Goal: Navigation & Orientation: Understand site structure

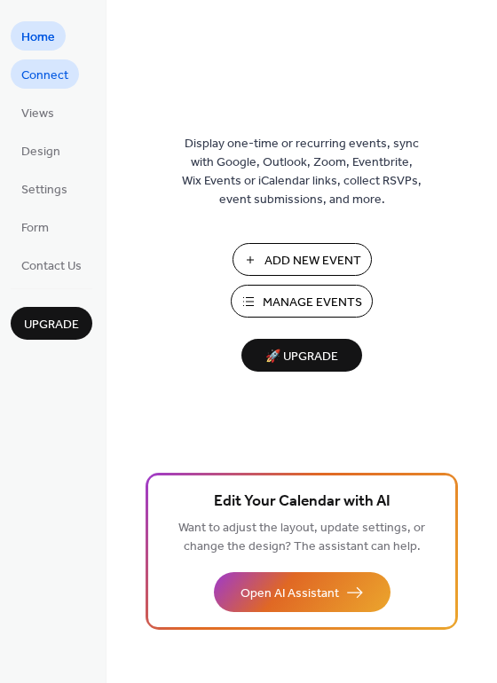
click at [44, 73] on span "Connect" at bounding box center [44, 76] width 47 height 19
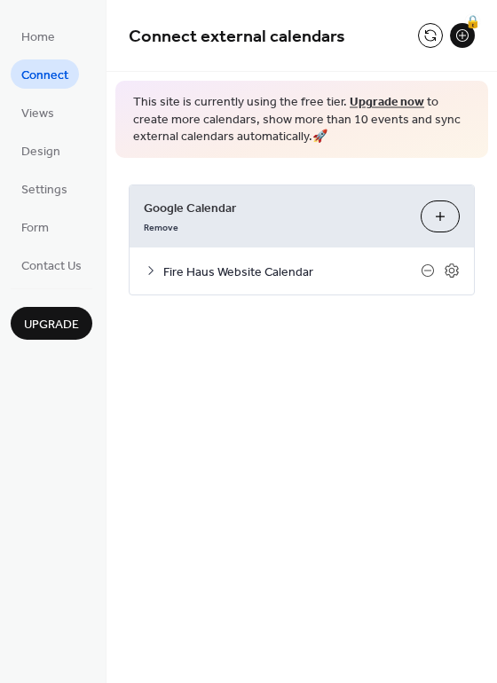
click at [215, 270] on span "Fire Haus Website Calendar" at bounding box center [291, 272] width 257 height 19
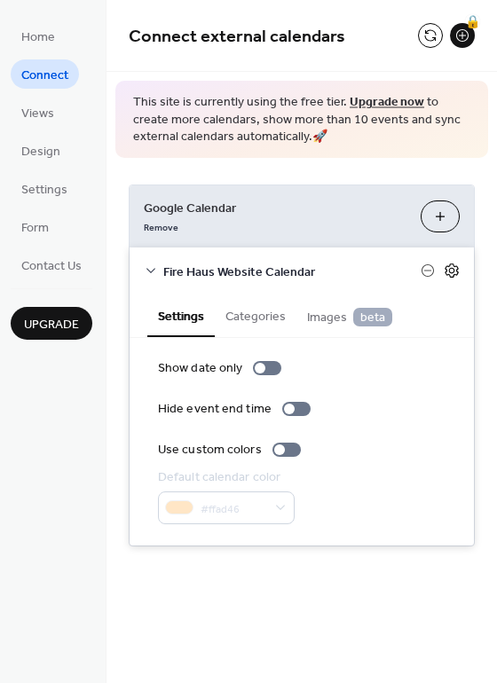
click at [448, 266] on icon at bounding box center [451, 271] width 13 height 14
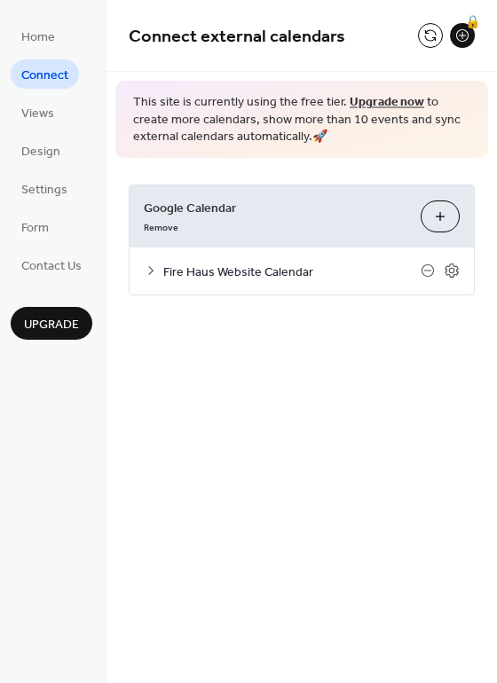
click at [319, 258] on div "Fire Haus Website Calendar" at bounding box center [302, 271] width 344 height 47
click at [157, 282] on div "Fire Haus Website Calendar" at bounding box center [302, 271] width 344 height 47
click at [141, 277] on div "Fire Haus Website Calendar" at bounding box center [302, 271] width 344 height 47
click at [150, 269] on icon at bounding box center [151, 271] width 14 height 14
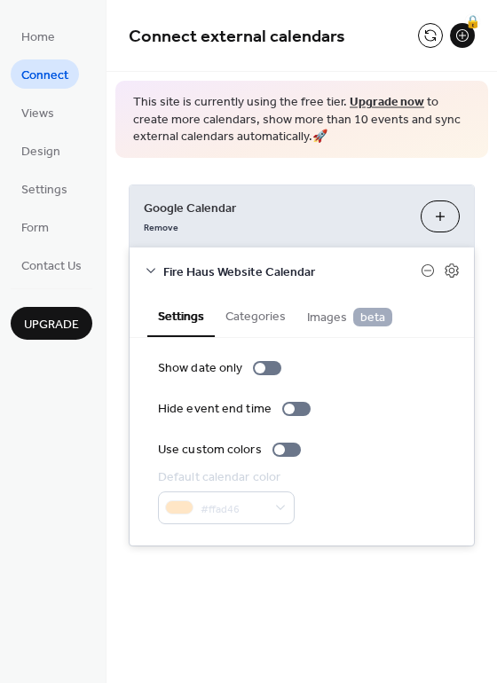
click at [256, 308] on button "Categories" at bounding box center [256, 315] width 82 height 41
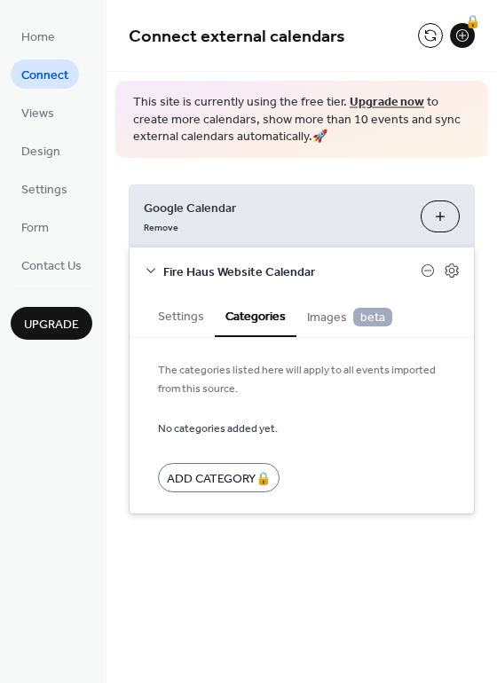
click at [183, 317] on button "Settings" at bounding box center [180, 315] width 67 height 41
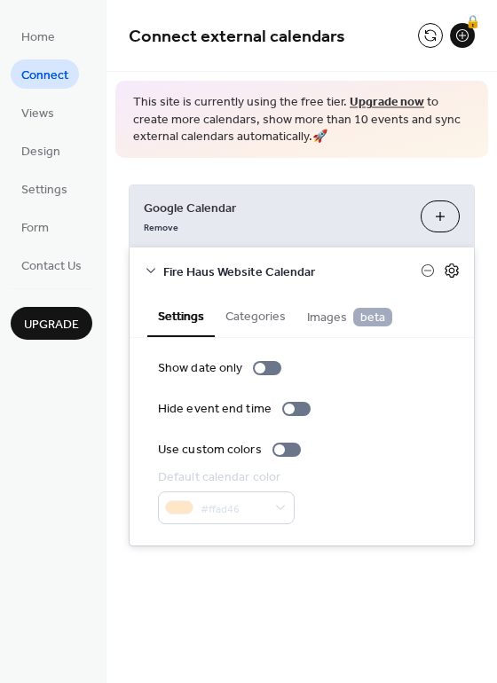
click at [448, 276] on icon at bounding box center [452, 271] width 16 height 16
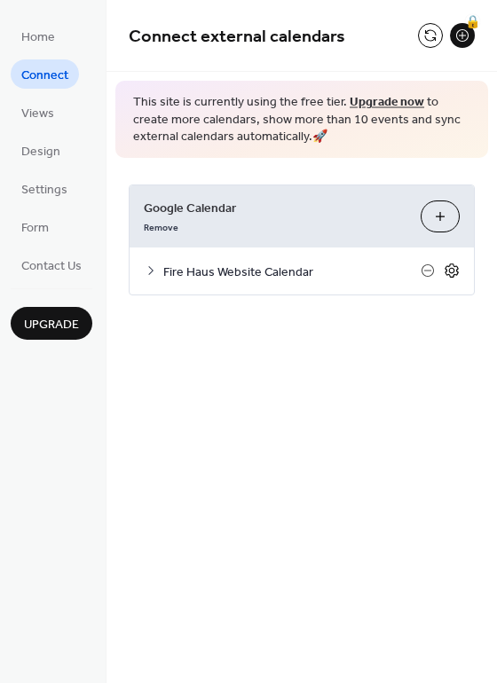
click at [451, 268] on icon at bounding box center [452, 271] width 6 height 6
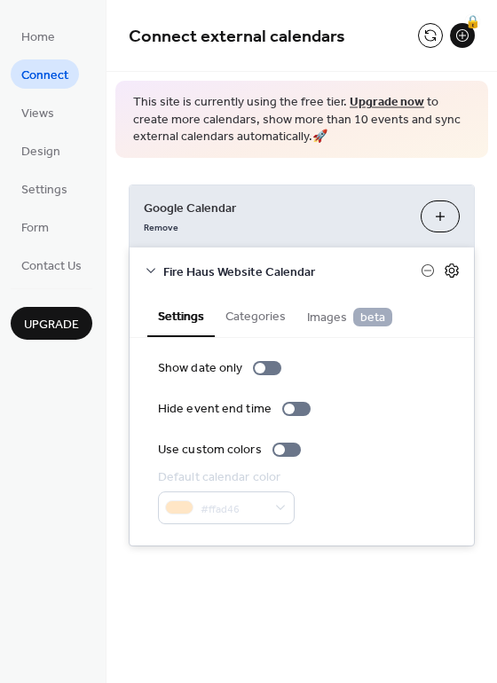
click at [451, 268] on icon at bounding box center [452, 271] width 6 height 6
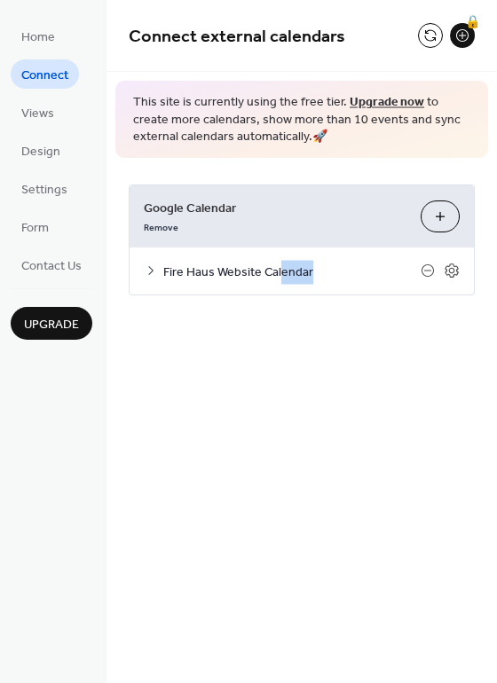
drag, startPoint x: 428, startPoint y: 270, endPoint x: 279, endPoint y: 276, distance: 149.2
click at [280, 277] on div "Fire Haus Website Calendar" at bounding box center [302, 271] width 344 height 47
click at [161, 274] on div "Fire Haus Website Calendar" at bounding box center [302, 271] width 344 height 47
click at [146, 267] on icon at bounding box center [151, 271] width 14 height 14
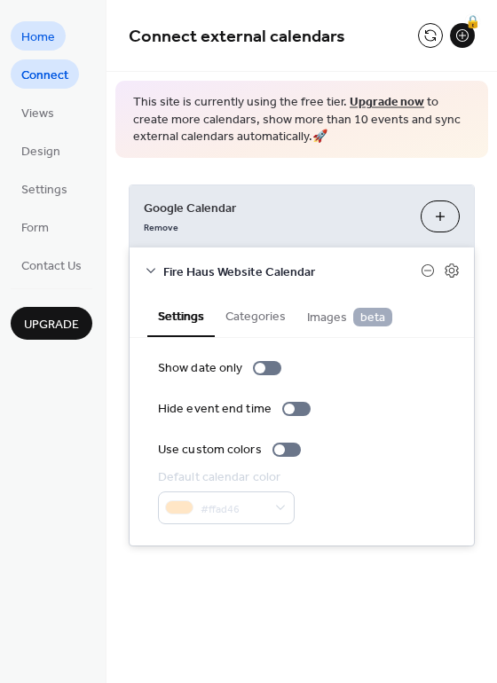
click at [45, 42] on span "Home" at bounding box center [38, 37] width 34 height 19
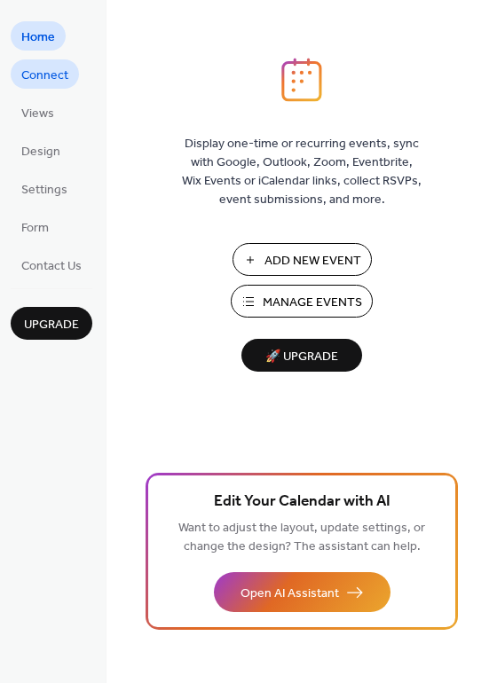
click at [51, 79] on span "Connect" at bounding box center [44, 76] width 47 height 19
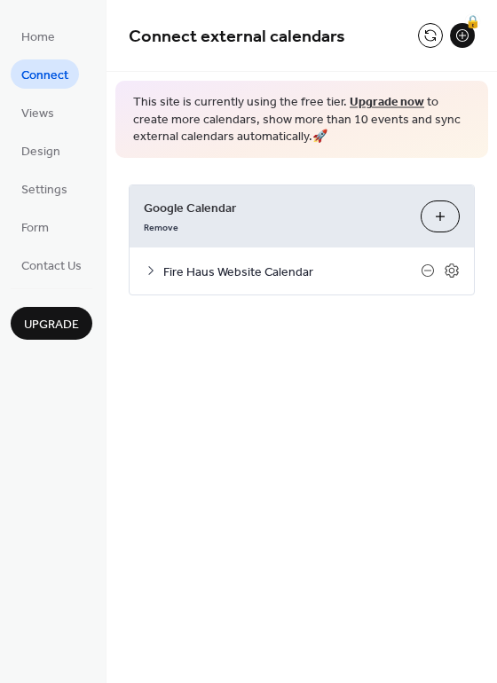
click at [31, 132] on ul "Home Connect Views Design Settings Form Contact Us" at bounding box center [52, 150] width 82 height 258
click at [31, 118] on span "Views" at bounding box center [37, 114] width 33 height 19
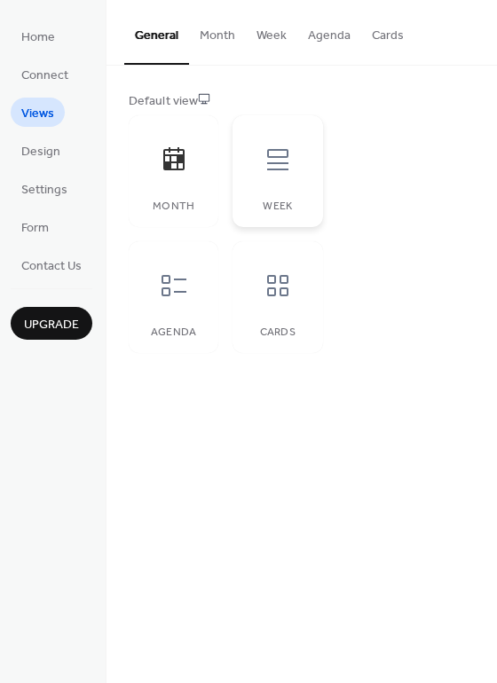
click at [280, 210] on div "Week" at bounding box center [277, 207] width 54 height 12
click at [202, 182] on div "Month" at bounding box center [174, 171] width 90 height 112
click at [200, 278] on div "Agenda" at bounding box center [174, 297] width 90 height 112
click at [190, 195] on div "Month" at bounding box center [174, 171] width 90 height 112
click at [217, 44] on button "Month" at bounding box center [217, 31] width 57 height 63
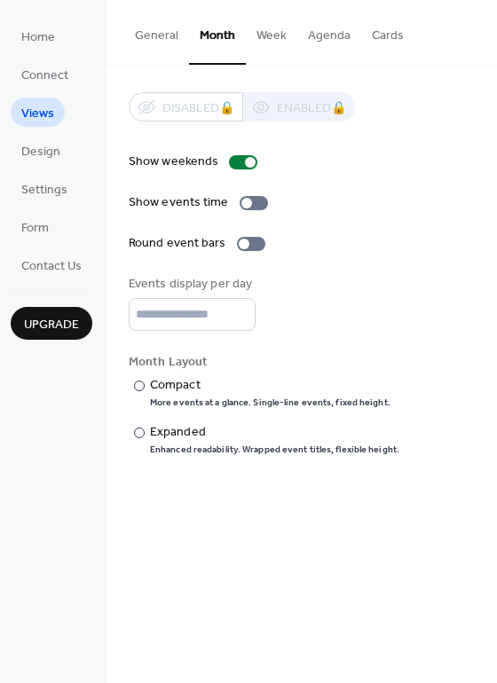
click at [262, 47] on button "Week" at bounding box center [271, 31] width 51 height 63
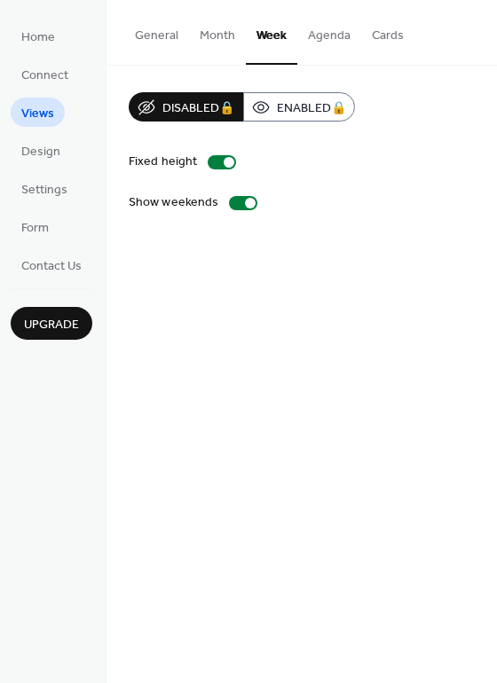
click at [327, 45] on button "Agenda" at bounding box center [329, 31] width 64 height 63
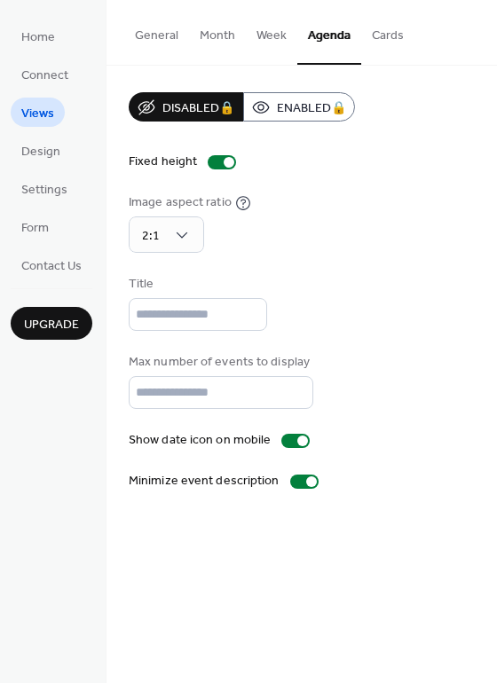
click at [205, 45] on button "Month" at bounding box center [217, 31] width 57 height 63
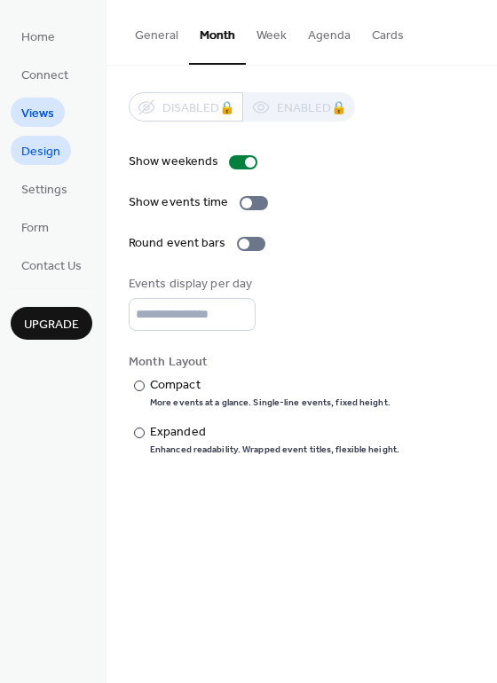
click at [56, 143] on span "Design" at bounding box center [40, 152] width 39 height 19
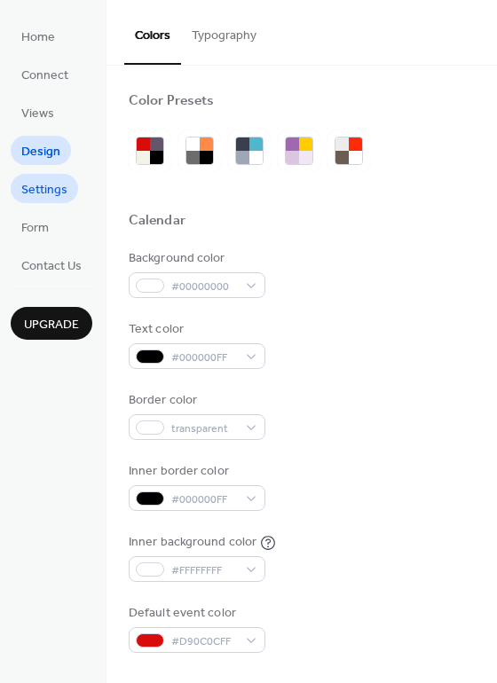
click at [47, 182] on span "Settings" at bounding box center [44, 190] width 46 height 19
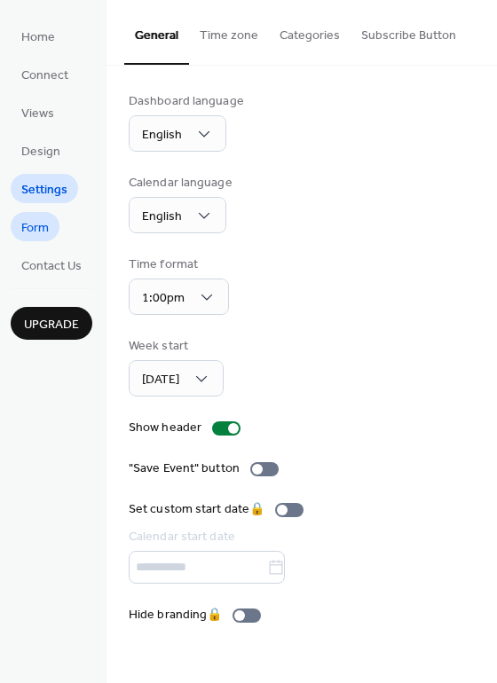
click at [37, 215] on link "Form" at bounding box center [35, 226] width 49 height 29
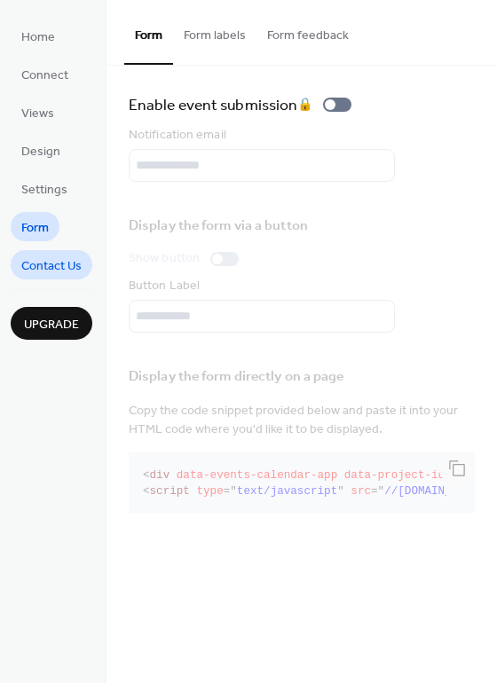
click at [74, 261] on span "Contact Us" at bounding box center [51, 266] width 60 height 19
